Goal: Task Accomplishment & Management: Manage account settings

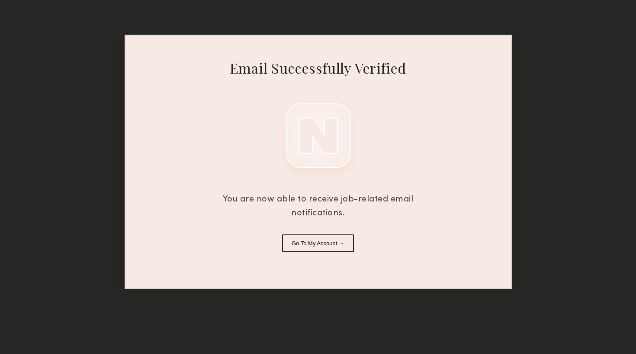
click at [323, 241] on button "Go To My Account →" at bounding box center [318, 243] width 72 height 18
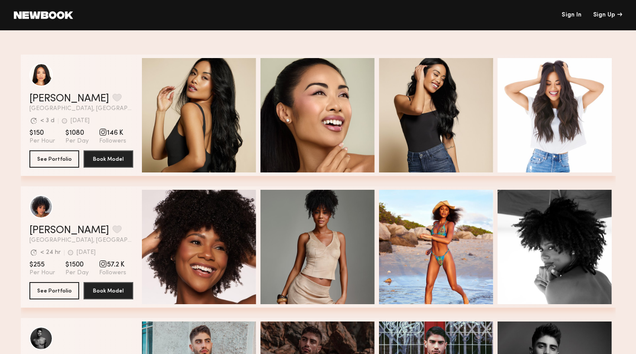
click at [577, 16] on link "Sign In" at bounding box center [572, 15] width 20 height 6
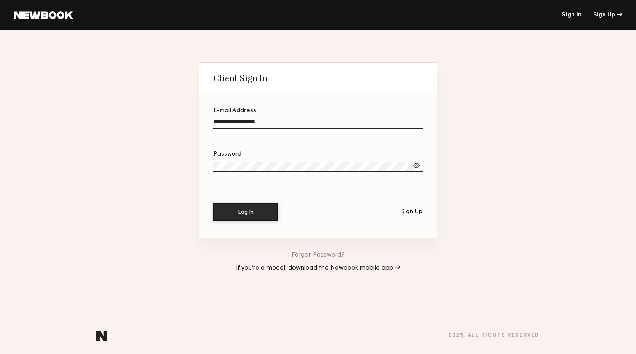
type input "**********"
click at [418, 166] on div at bounding box center [416, 165] width 9 height 9
click at [249, 210] on button "Log In" at bounding box center [245, 211] width 65 height 17
click at [254, 202] on section "**********" at bounding box center [318, 166] width 237 height 144
click at [254, 208] on button "Log In" at bounding box center [245, 211] width 65 height 17
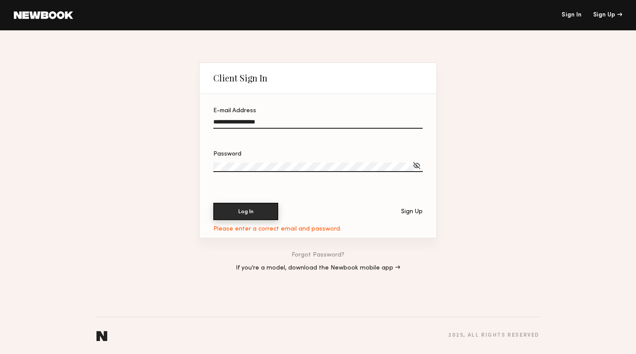
click at [252, 212] on button "Log In" at bounding box center [245, 211] width 65 height 17
click at [230, 123] on input "**********" at bounding box center [317, 124] width 209 height 10
click at [225, 215] on button "Log In" at bounding box center [245, 211] width 65 height 17
click at [568, 11] on header "Sign In Sign Up" at bounding box center [318, 15] width 636 height 30
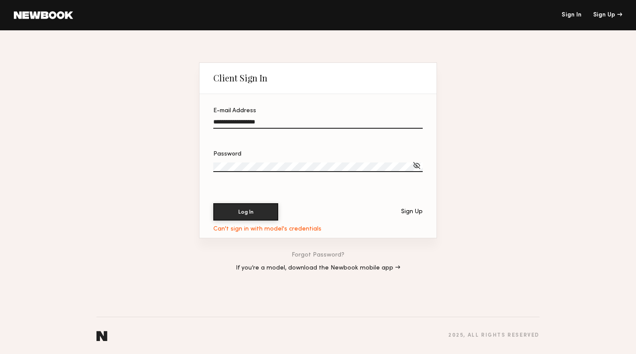
click at [571, 15] on link "Sign In" at bounding box center [572, 15] width 20 height 6
click at [597, 18] on div "Sign Up" at bounding box center [607, 15] width 29 height 6
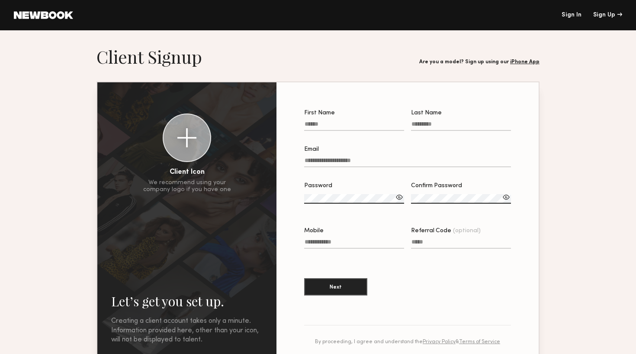
click at [572, 17] on link "Sign In" at bounding box center [572, 15] width 20 height 6
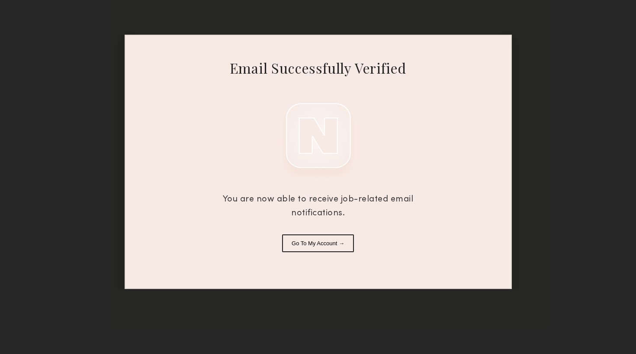
click at [312, 233] on div "Email Successfully Verified You are now able to receive job-related email notif…" at bounding box center [318, 162] width 387 height 254
click at [312, 238] on button "Go To My Account →" at bounding box center [318, 243] width 72 height 18
